Goal: Information Seeking & Learning: Learn about a topic

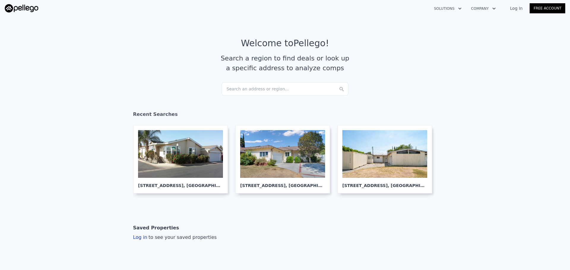
click at [255, 88] on div "Search an address or region..." at bounding box center [284, 89] width 127 height 13
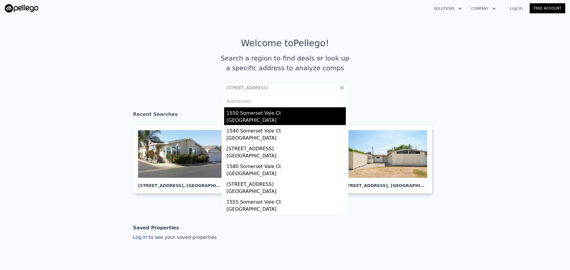
type input "[STREET_ADDRESS]"
click at [250, 118] on div "[GEOGRAPHIC_DATA]" at bounding box center [285, 121] width 119 height 8
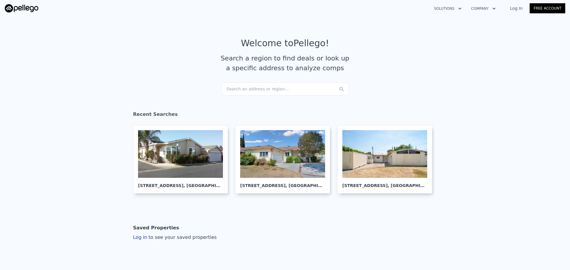
click at [247, 88] on div "Search an address or region..." at bounding box center [284, 89] width 127 height 13
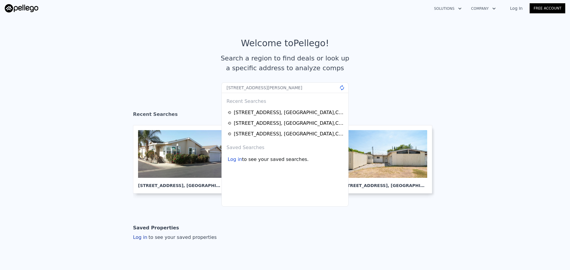
type input "5837 Cochran St, Simi Valley, CA 93063"
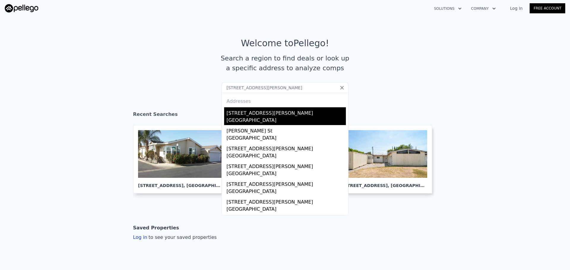
click at [269, 114] on div "5837 Cochran Street" at bounding box center [285, 111] width 119 height 9
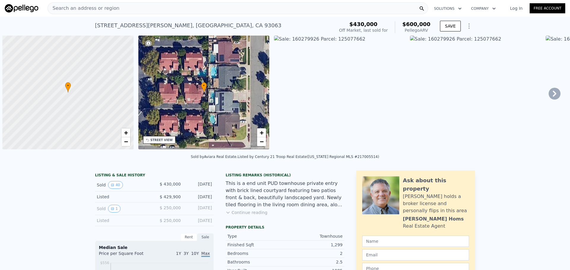
scroll to position [0, 2]
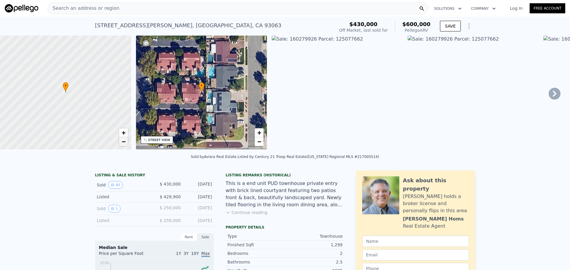
click at [126, 143] on link "−" at bounding box center [123, 141] width 9 height 9
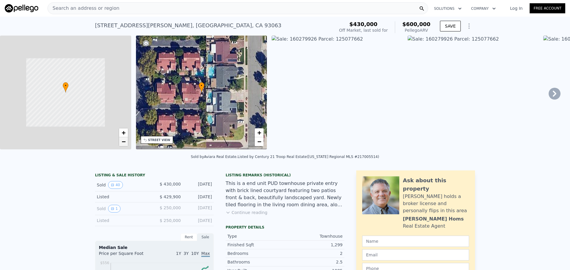
click at [126, 143] on link "−" at bounding box center [123, 141] width 9 height 9
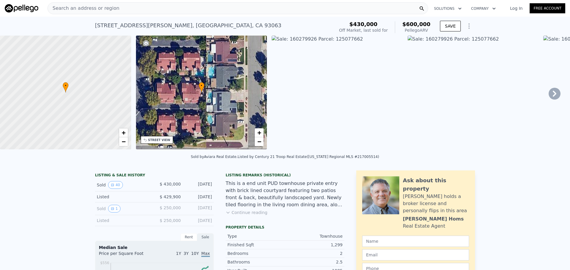
click at [225, 10] on div "Search an address or region" at bounding box center [237, 8] width 381 height 12
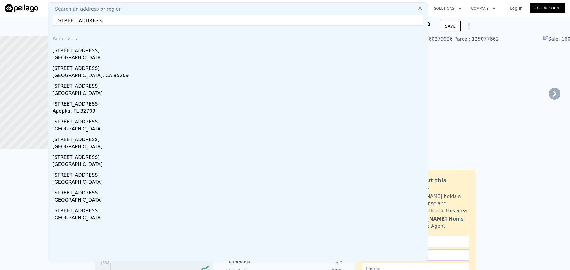
type input "2255 Portola Ln, Westlake Village"
click at [99, 48] on div "2255 Portola Ln" at bounding box center [239, 49] width 373 height 9
